Goal: Task Accomplishment & Management: Complete application form

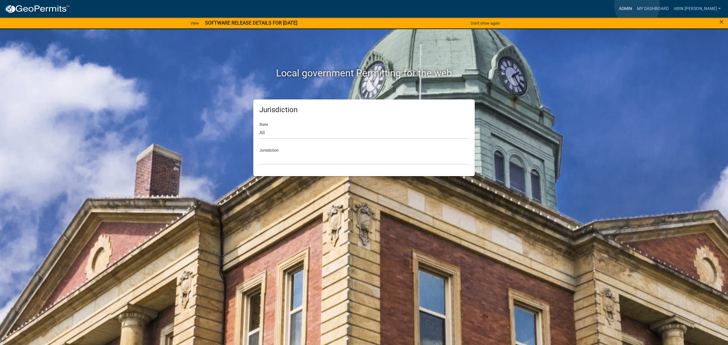
click at [635, 5] on link "Admin" at bounding box center [626, 9] width 18 height 12
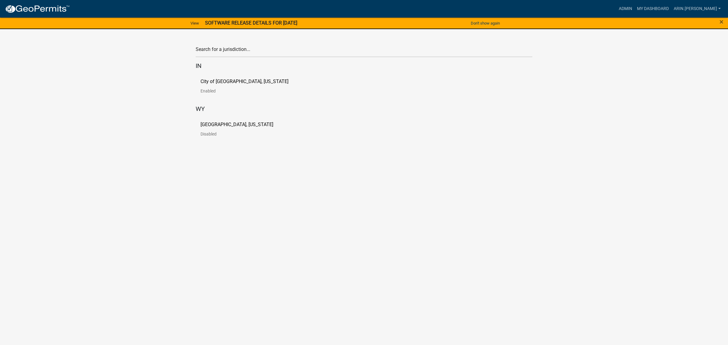
click at [213, 123] on p "[GEOGRAPHIC_DATA], [US_STATE]" at bounding box center [237, 124] width 73 height 5
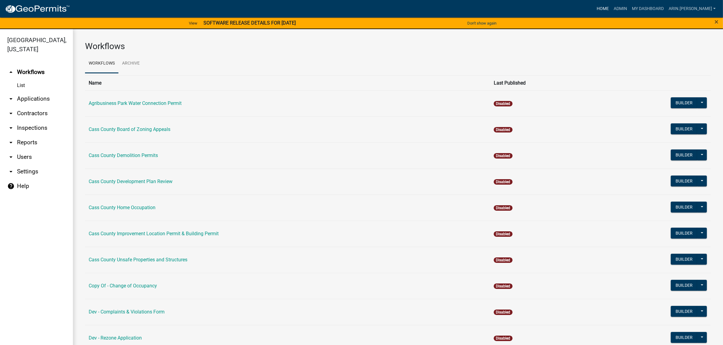
click at [611, 8] on link "Home" at bounding box center [602, 9] width 17 height 12
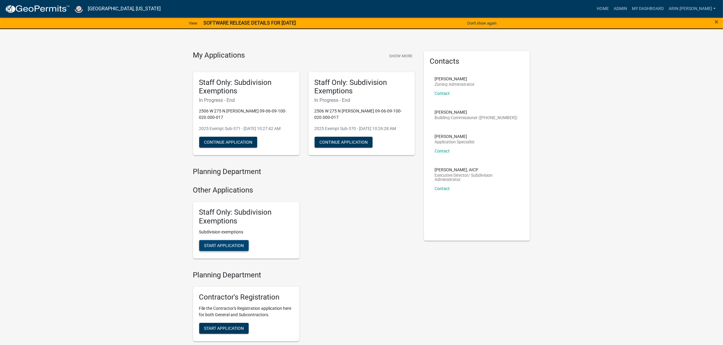
click at [228, 248] on span "Start Application" at bounding box center [224, 245] width 40 height 5
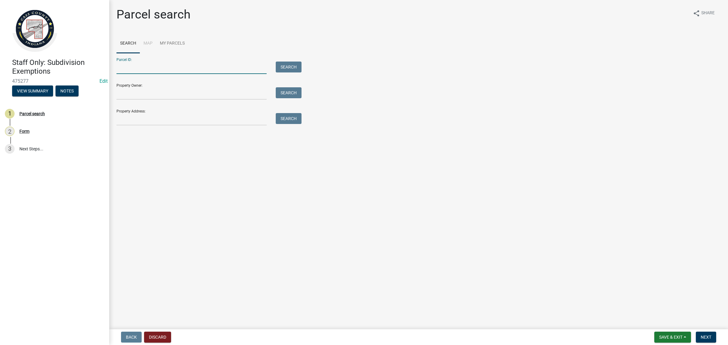
paste input "09-17-44-244-004.000-010"
click at [126, 69] on input "09-17-44-244-004.000-010" at bounding box center [192, 68] width 150 height 12
type input "09-17-44-244-004.000-010"
click at [292, 64] on button "Search" at bounding box center [289, 67] width 26 height 11
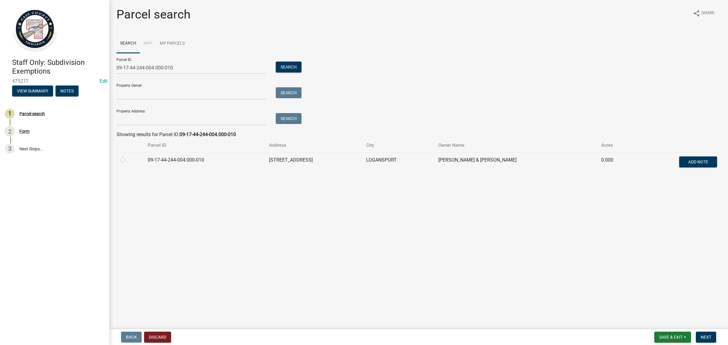
click at [127, 157] on label at bounding box center [127, 157] width 0 height 0
click at [127, 160] on input "radio" at bounding box center [129, 159] width 4 height 4
radio input "true"
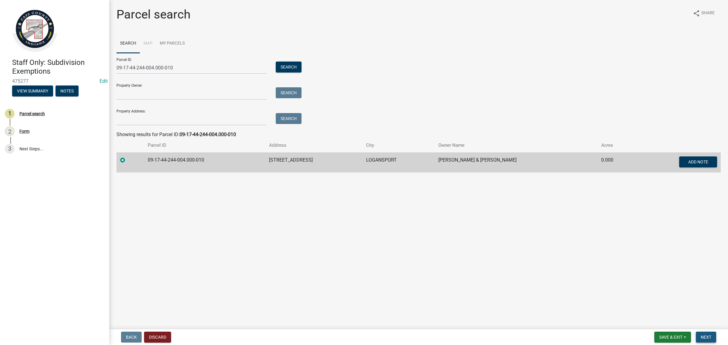
click at [702, 334] on button "Next" at bounding box center [706, 337] width 20 height 11
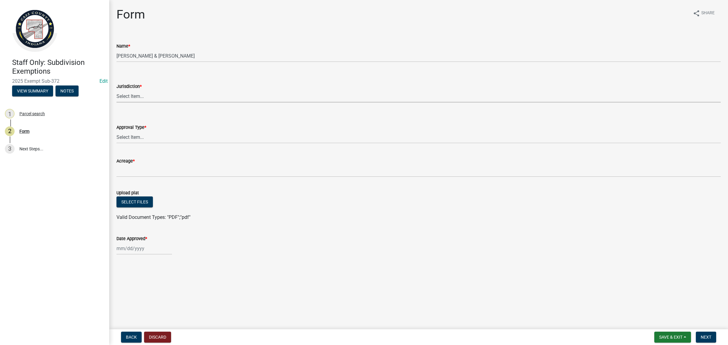
click at [151, 91] on select "Select Item... [GEOGRAPHIC_DATA] [PERSON_NAME][GEOGRAPHIC_DATA] (no jurisdictio…" at bounding box center [419, 96] width 605 height 12
click at [117, 90] on select "Select Item... [GEOGRAPHIC_DATA] [PERSON_NAME][GEOGRAPHIC_DATA] (no jurisdictio…" at bounding box center [419, 96] width 605 height 12
select select "5ecc023f-f667-48aa-9489-9a45c07f576e"
click at [154, 134] on select "Select Item... No Jurisdiction Adjoining UNBUILDABLE Homestead/Business BUILDAB…" at bounding box center [419, 137] width 605 height 12
click at [117, 131] on select "Select Item... No Jurisdiction Adjoining UNBUILDABLE Homestead/Business BUILDAB…" at bounding box center [419, 137] width 605 height 12
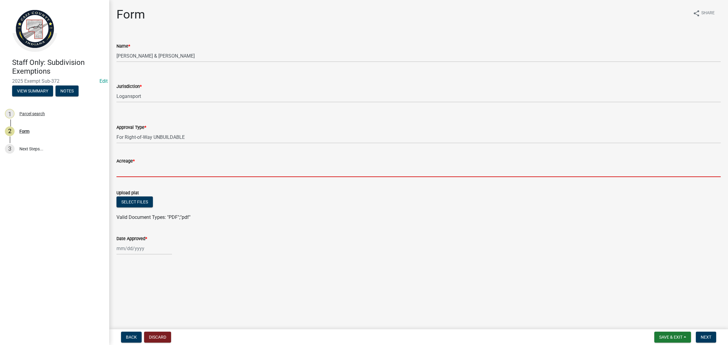
click at [161, 174] on input "Acreage *" at bounding box center [419, 171] width 605 height 12
click at [154, 135] on select "Select Item... No Jurisdiction Adjoining UNBUILDABLE Homestead/Business BUILDAB…" at bounding box center [419, 137] width 605 height 12
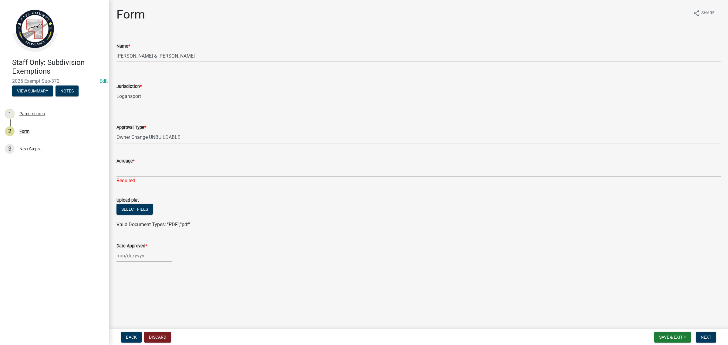
click at [117, 131] on select "Select Item... No Jurisdiction Adjoining UNBUILDABLE Homestead/Business BUILDAB…" at bounding box center [419, 137] width 605 height 12
select select "729d9769-66a3-4766-8666-fb694c1df1fb"
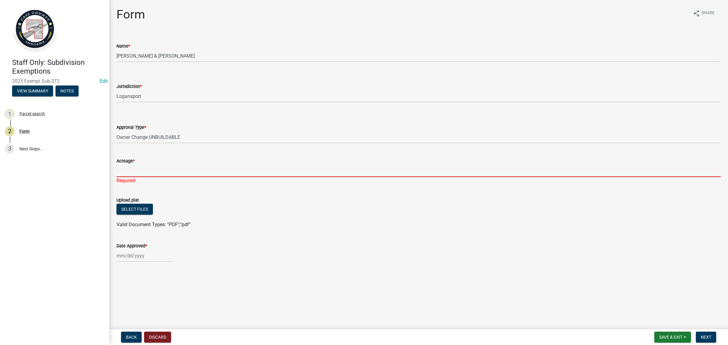
click at [136, 171] on input "Acreage *" at bounding box center [419, 171] width 605 height 12
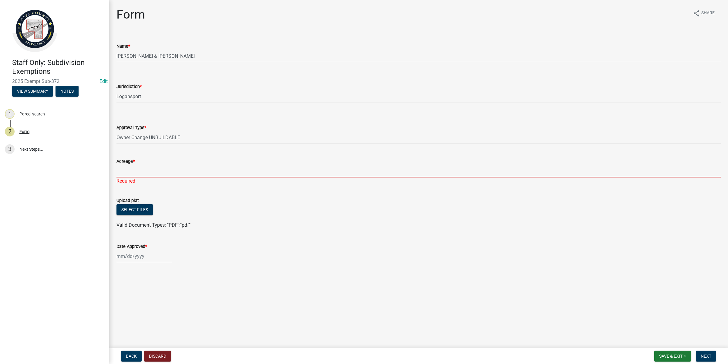
click at [145, 172] on input "Acreage *" at bounding box center [419, 171] width 605 height 12
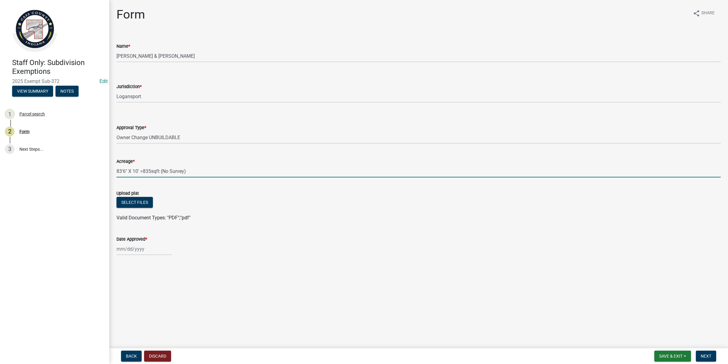
type input "83'6" X 10' =835sqft (No Survey)"
click at [132, 248] on div at bounding box center [145, 248] width 56 height 12
select select "9"
select select "2025"
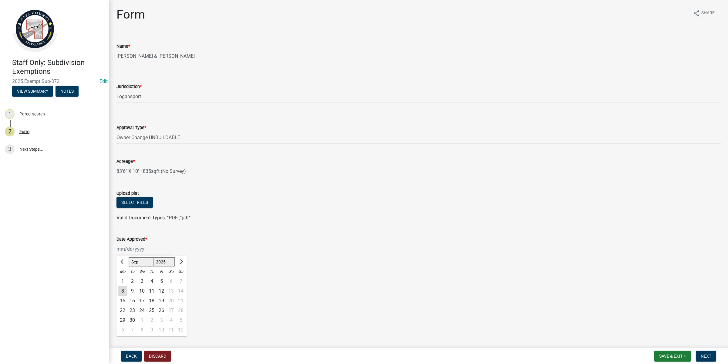
click at [120, 292] on div "8" at bounding box center [123, 291] width 10 height 10
type input "[DATE]"
click at [701, 345] on span "Next" at bounding box center [706, 355] width 11 height 5
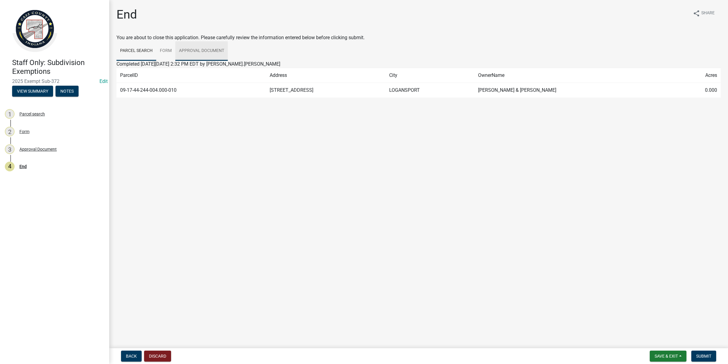
click at [209, 50] on link "Approval Document" at bounding box center [201, 50] width 52 height 19
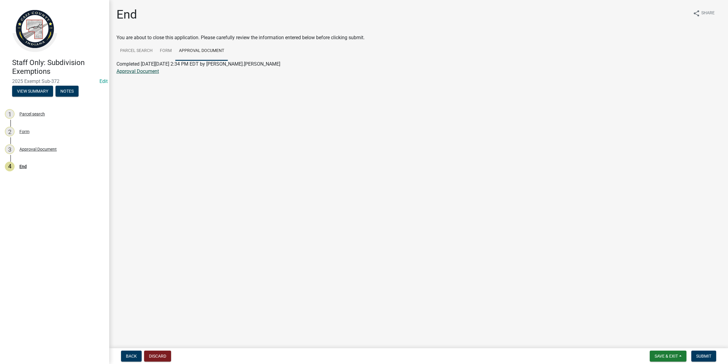
click at [138, 72] on link "Approval Document" at bounding box center [138, 71] width 42 height 6
click at [665, 345] on span "Save & Exit" at bounding box center [666, 355] width 23 height 5
click at [662, 336] on button "Save & Exit" at bounding box center [662, 340] width 49 height 15
